Goal: Task Accomplishment & Management: Complete application form

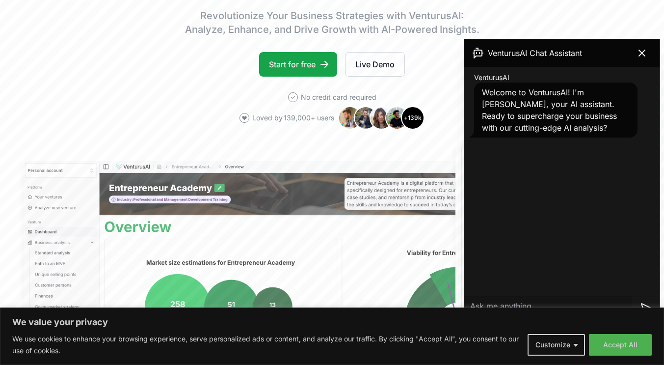
scroll to position [167, 0]
click at [644, 53] on icon at bounding box center [642, 53] width 12 height 12
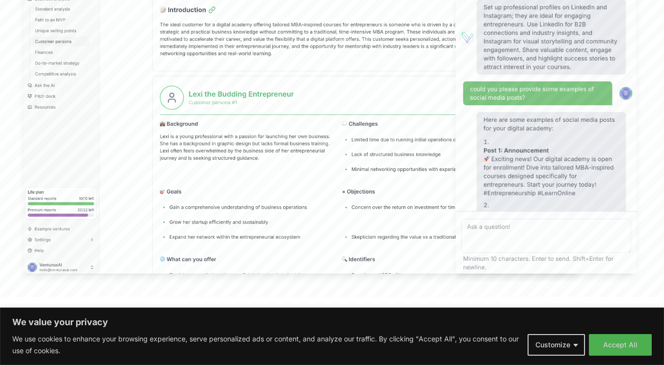
scroll to position [415, 0]
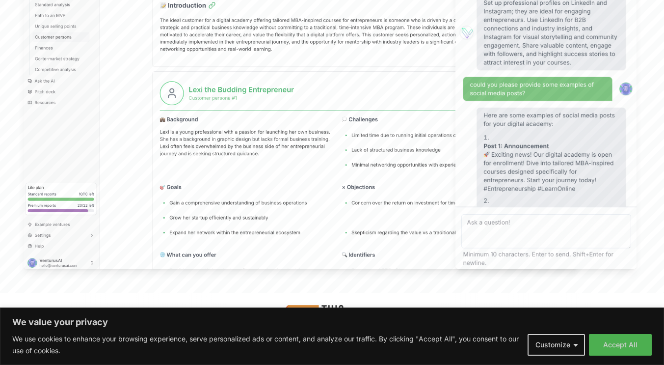
click at [628, 345] on button "Accept All" at bounding box center [620, 345] width 63 height 22
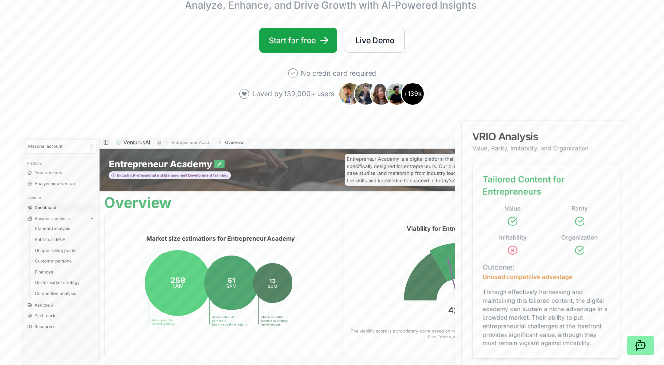
scroll to position [191, 0]
click at [307, 38] on link "Start for free" at bounding box center [298, 40] width 78 height 25
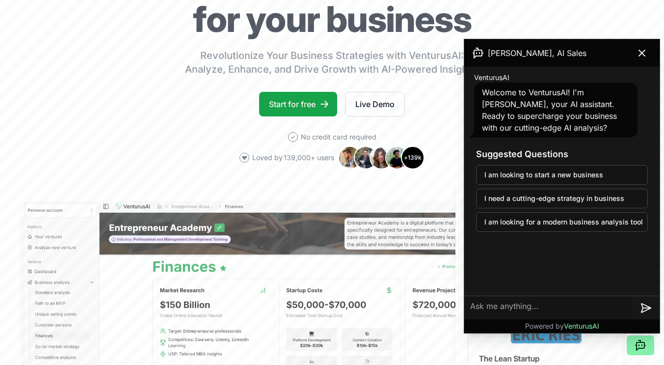
scroll to position [131, 0]
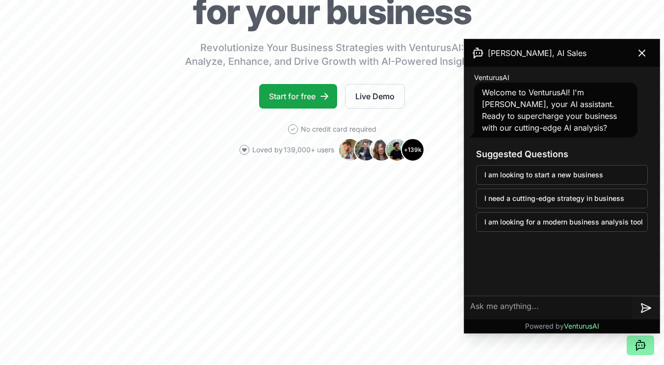
click at [642, 53] on icon at bounding box center [642, 53] width 6 height 6
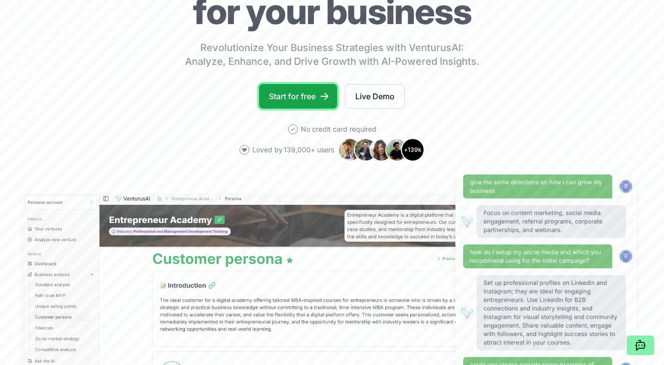
click at [311, 96] on link "Start for free" at bounding box center [298, 96] width 78 height 25
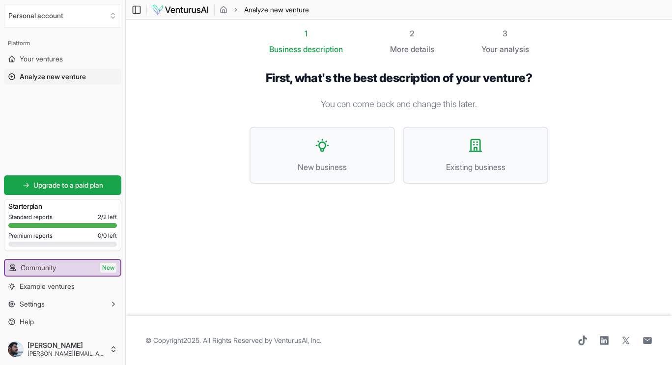
click at [322, 152] on icon at bounding box center [322, 146] width 16 height 16
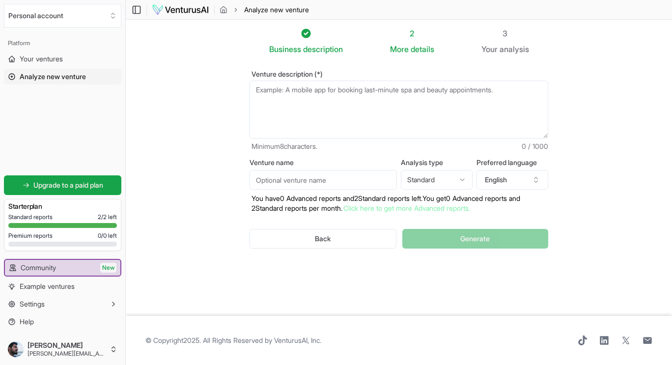
click at [338, 97] on textarea "Venture description (*)" at bounding box center [398, 110] width 299 height 58
paste textarea "i want to create a mobile application which will generate picture reminders ins…"
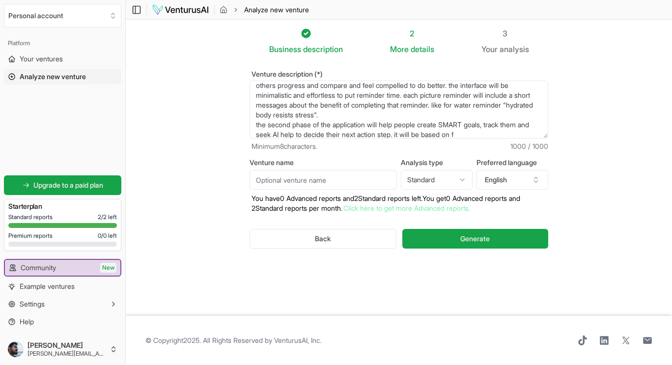
scroll to position [69, 0]
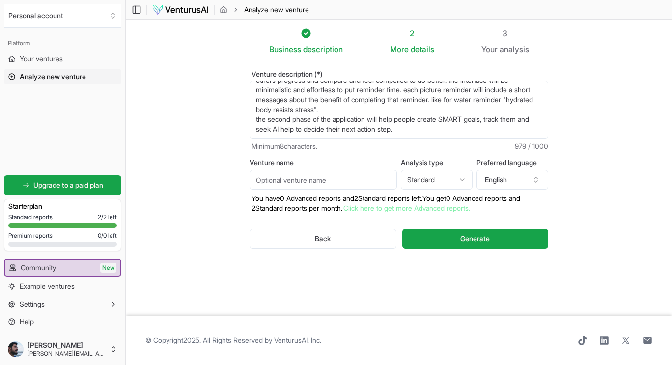
type textarea "i want to create a mobile application which will generate picture reminders ins…"
click at [345, 185] on input "Venture name" at bounding box center [322, 180] width 147 height 20
type input "LifeSavr"
click at [439, 180] on html "We value your privacy We use cookies to enhance your browsing experience, serve…" at bounding box center [336, 182] width 672 height 365
select select "advanced"
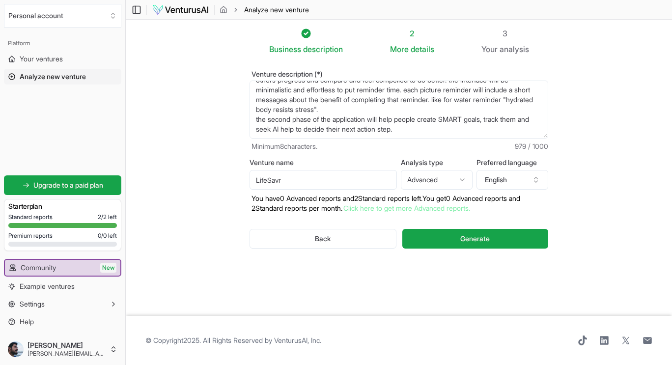
click at [452, 242] on button "Generate" at bounding box center [475, 239] width 146 height 20
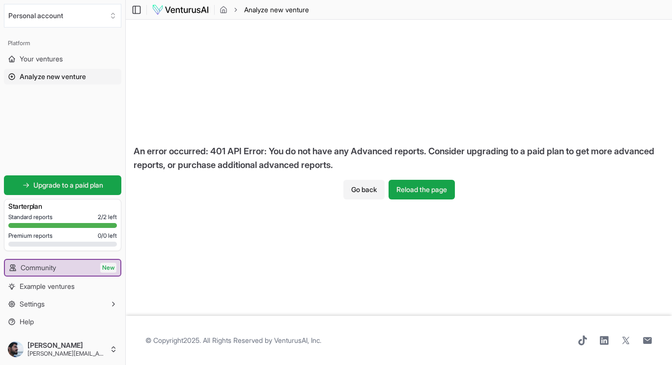
click at [437, 188] on button "Reload the page" at bounding box center [421, 190] width 66 height 20
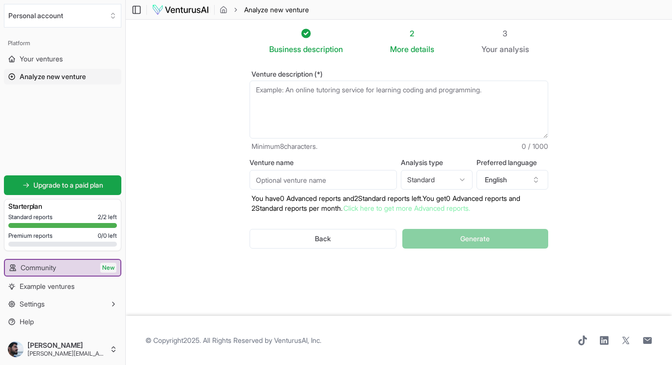
click at [342, 83] on textarea "Venture description (*)" at bounding box center [398, 110] width 299 height 58
paste textarea "i want to create a mobile application which will generate picture reminders ins…"
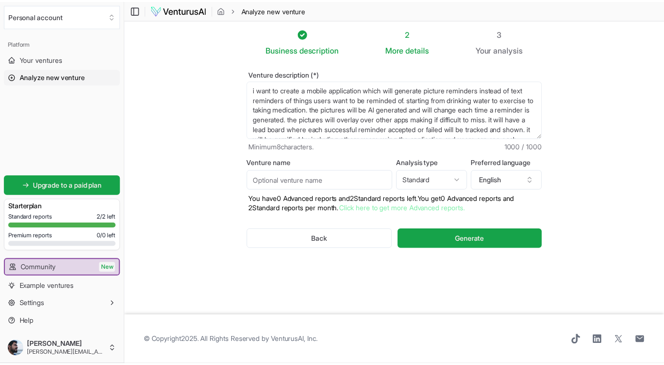
scroll to position [64, 0]
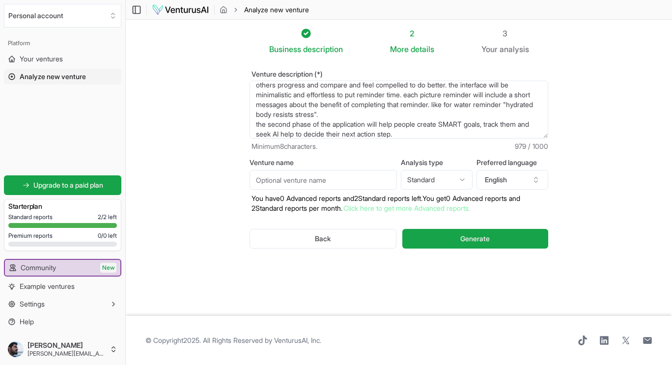
type textarea "i want to create a mobile application which will generate picture reminders ins…"
click at [301, 182] on input "Venture name" at bounding box center [322, 180] width 147 height 20
type input "LifeSavr"
click at [446, 242] on button "Generate" at bounding box center [475, 239] width 146 height 20
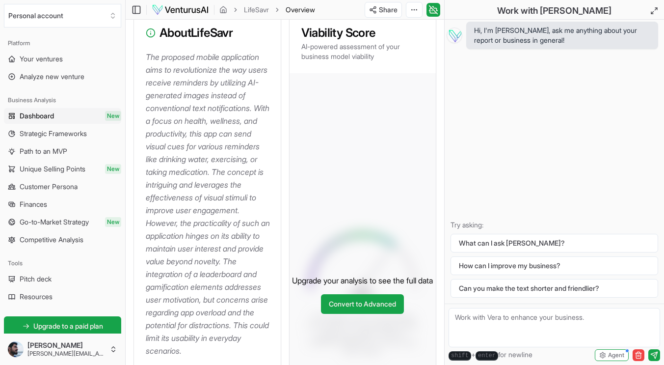
scroll to position [137, 0]
click at [369, 313] on link "Convert to Advanced" at bounding box center [362, 303] width 83 height 20
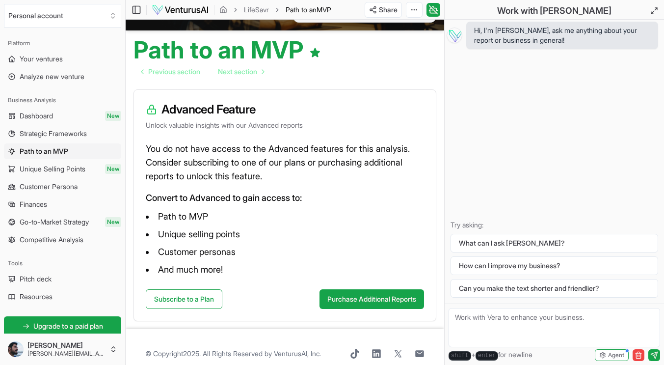
scroll to position [83, 0]
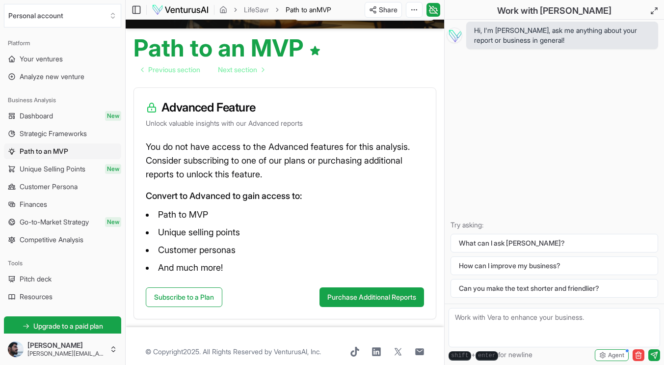
click at [209, 298] on link "Subscribe to a Plan" at bounding box center [184, 297] width 77 height 20
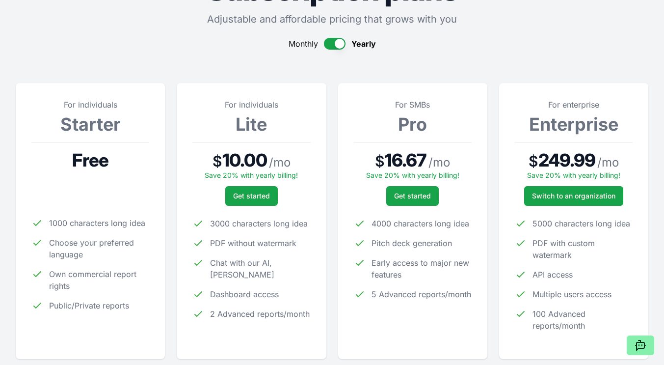
scroll to position [72, 0]
